Goal: Navigation & Orientation: Find specific page/section

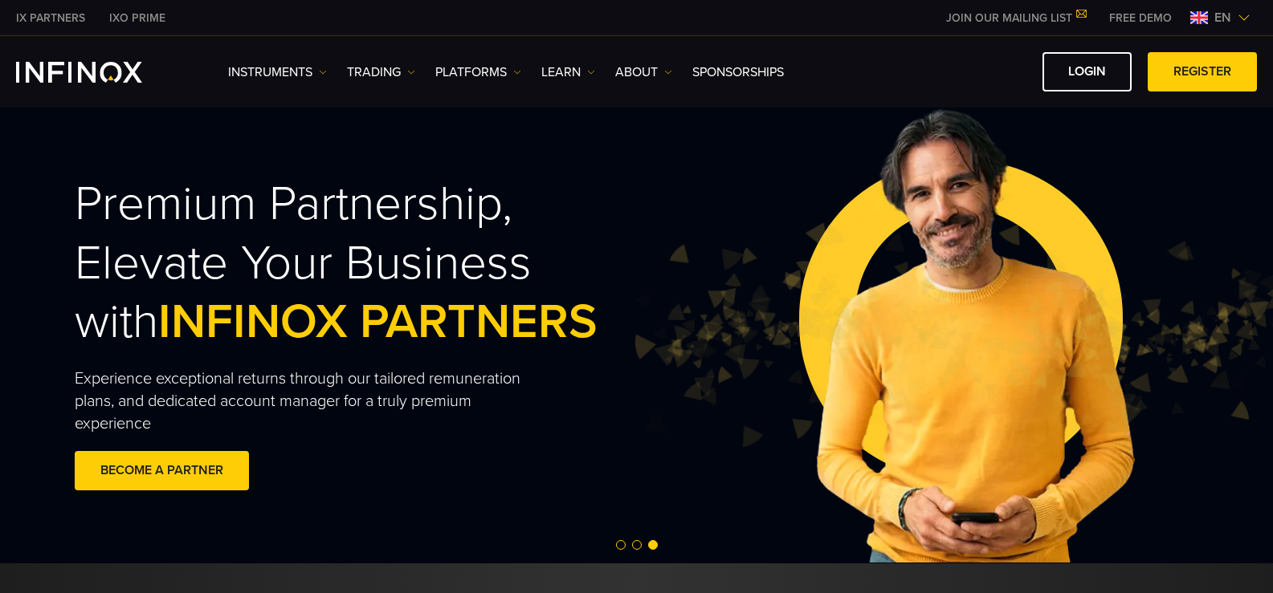
click at [1245, 17] on img at bounding box center [1243, 17] width 13 height 13
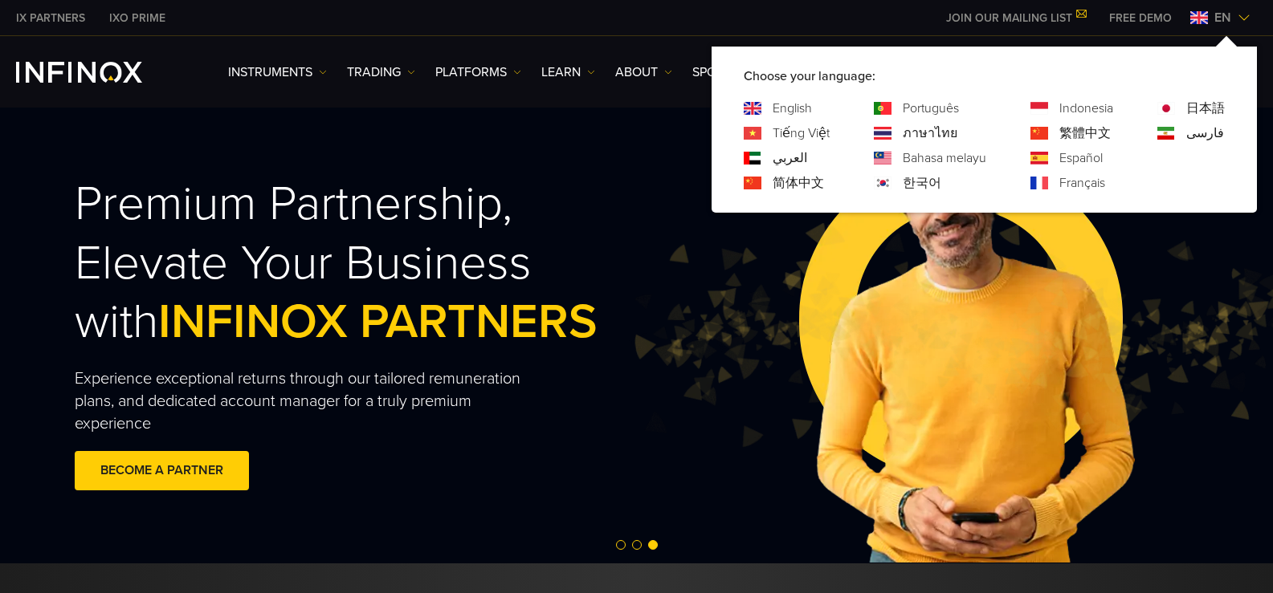
click at [1062, 154] on link "Español" at bounding box center [1080, 158] width 43 height 19
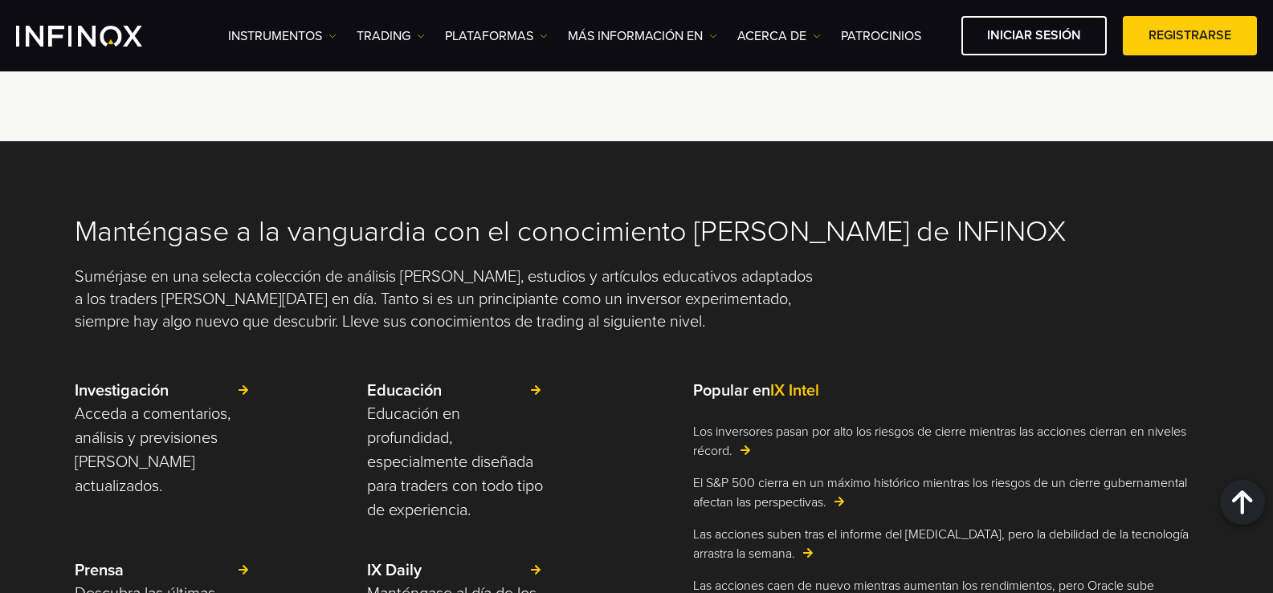
scroll to position [3577, 0]
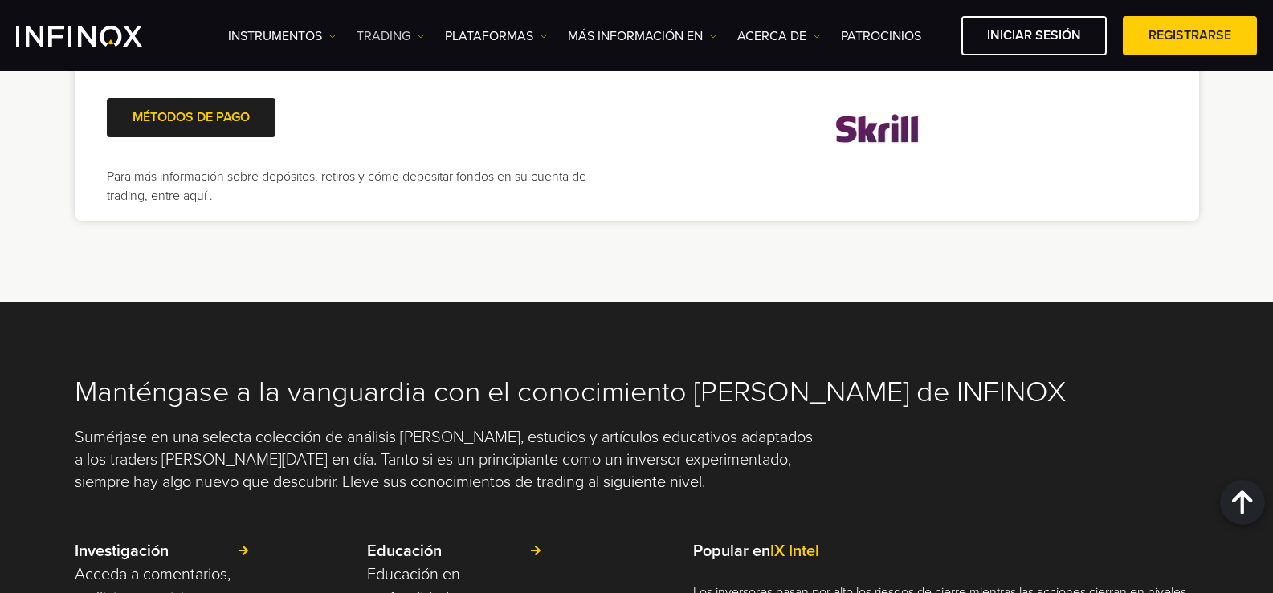
click at [417, 32] on link "TRADING" at bounding box center [390, 35] width 68 height 19
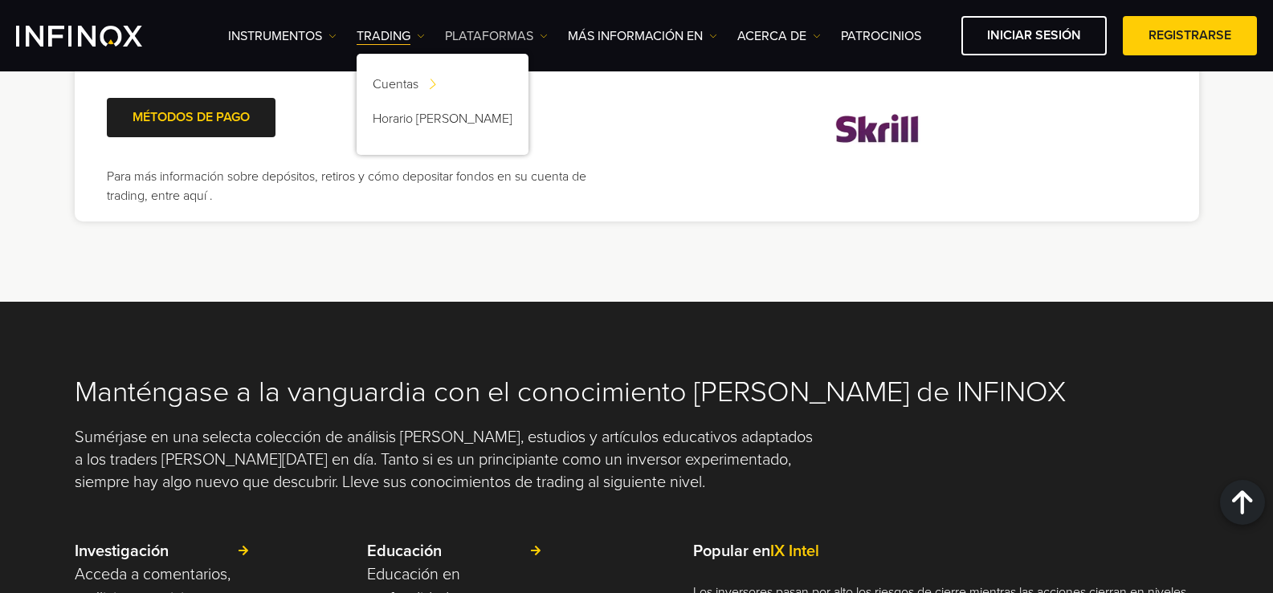
click at [538, 31] on link "PLATAFORMAS" at bounding box center [496, 35] width 103 height 19
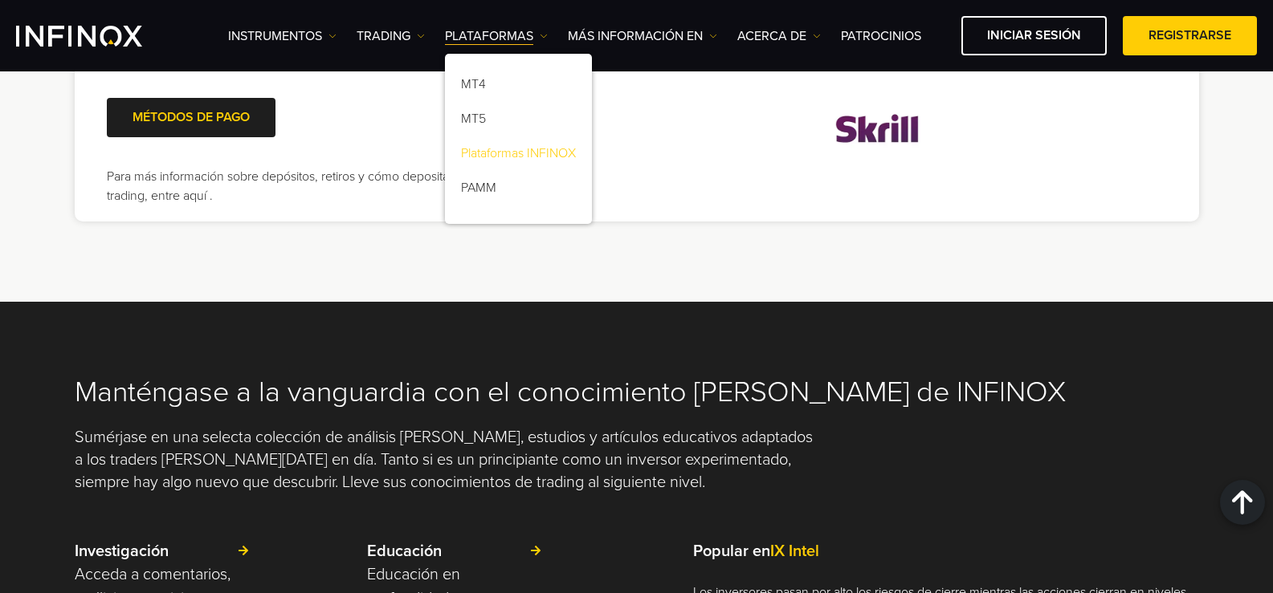
click at [534, 154] on link "Plataformas INFINOX" at bounding box center [518, 156] width 147 height 35
